Goal: Contribute content: Add original content to the website for others to see

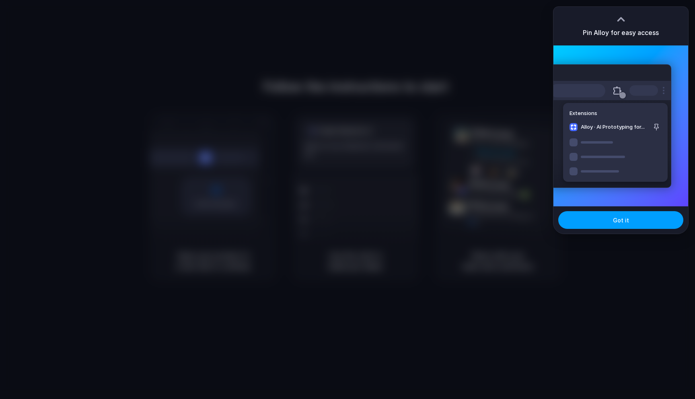
click at [626, 220] on span "Got it" at bounding box center [621, 220] width 16 height 8
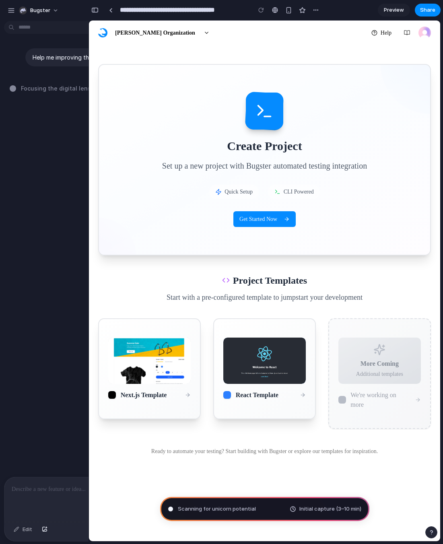
type input "**********"
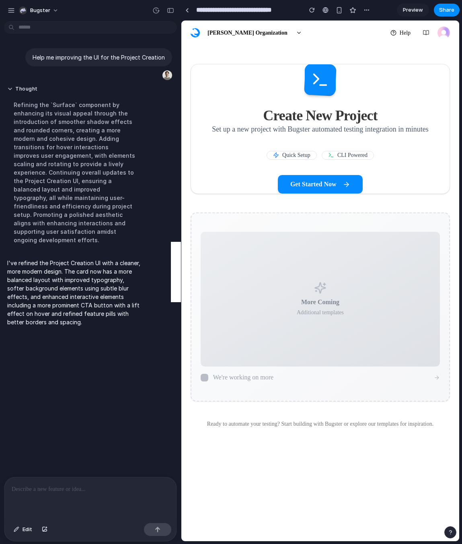
click at [334, 193] on button "Get Started Now" at bounding box center [320, 184] width 85 height 18
click at [330, 193] on button "Get Started Now" at bounding box center [320, 184] width 85 height 18
